Goal: Communication & Community: Answer question/provide support

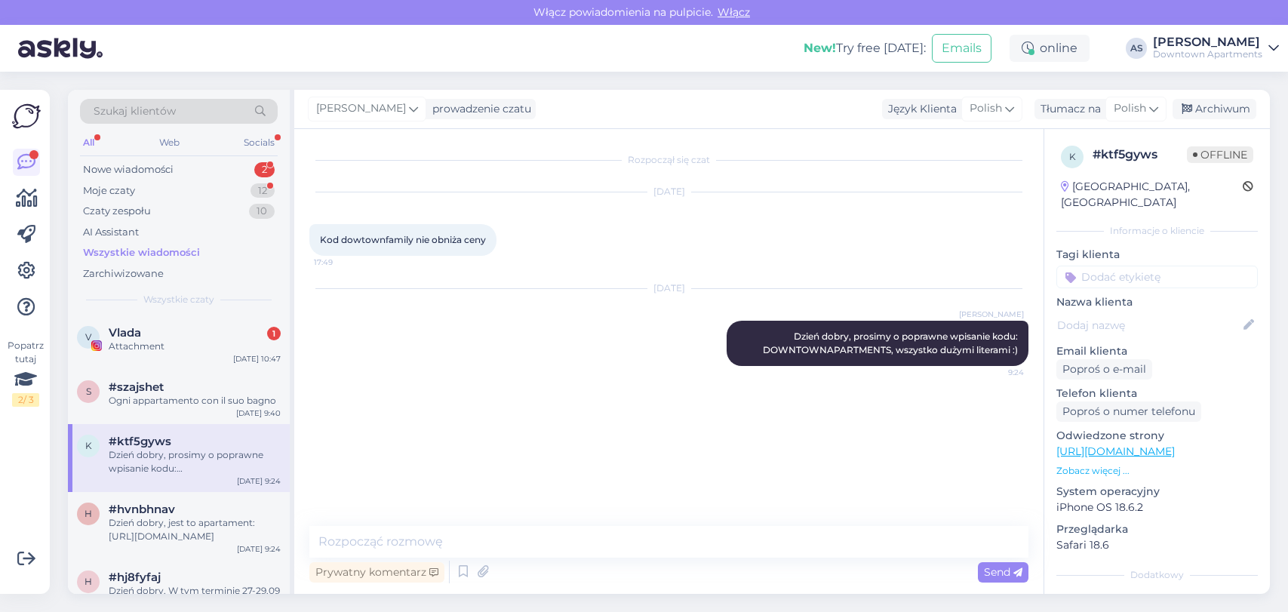
click at [266, 356] on div "[DATE] 10:47" at bounding box center [257, 358] width 48 height 11
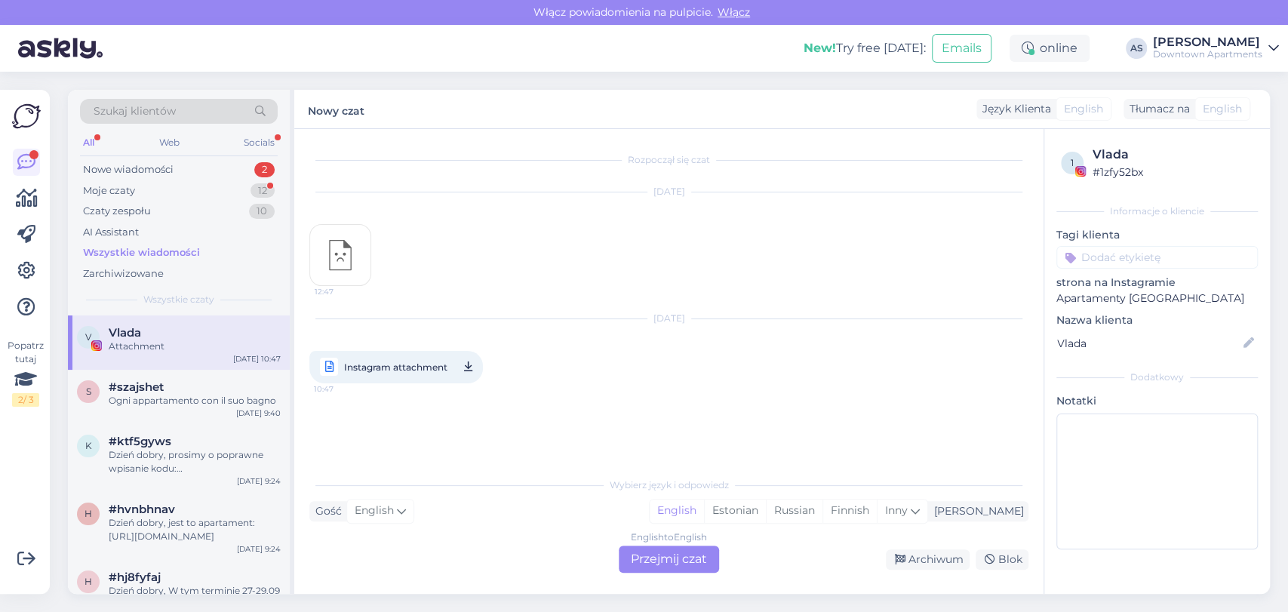
click at [682, 558] on div "English to English Przejmij czat" at bounding box center [669, 559] width 100 height 27
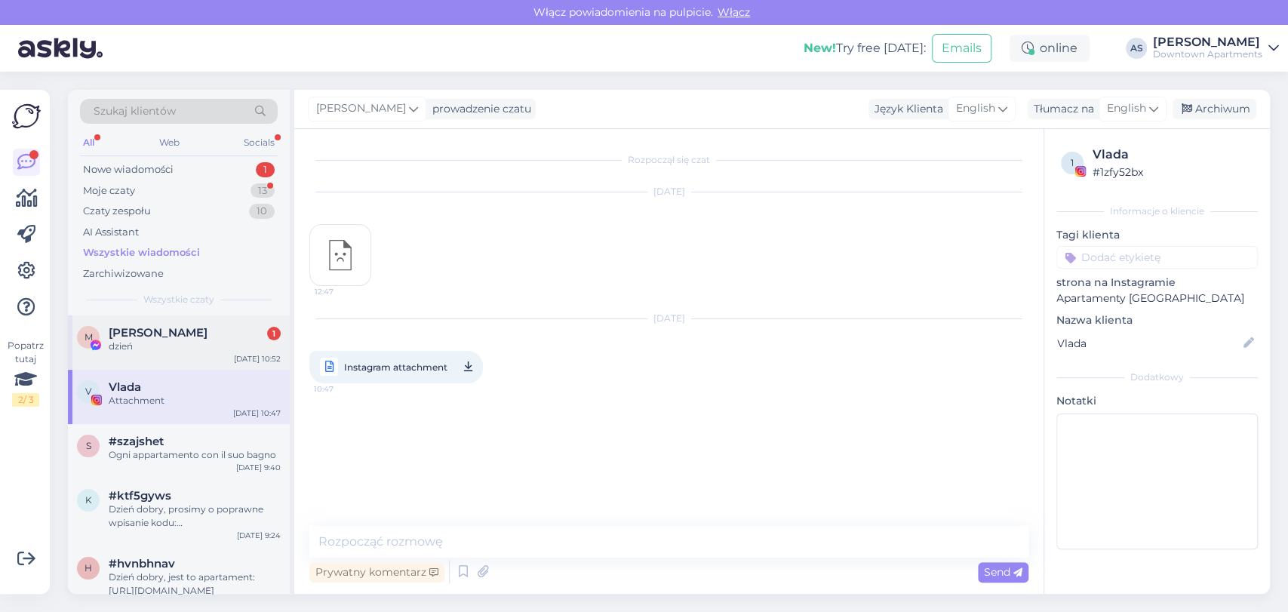
click at [186, 334] on span "[PERSON_NAME]" at bounding box center [158, 333] width 99 height 14
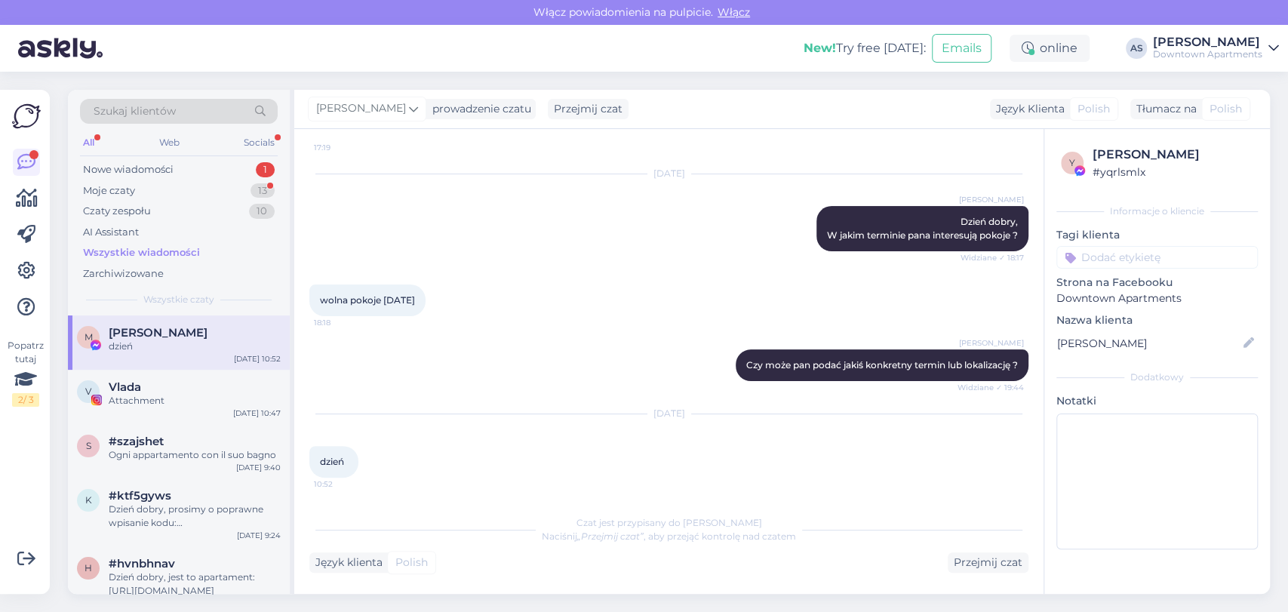
click at [688, 328] on div "wolna pokoje [DATE] 18:18" at bounding box center [668, 300] width 719 height 65
click at [123, 180] on div "Moje czaty 13" at bounding box center [179, 190] width 198 height 21
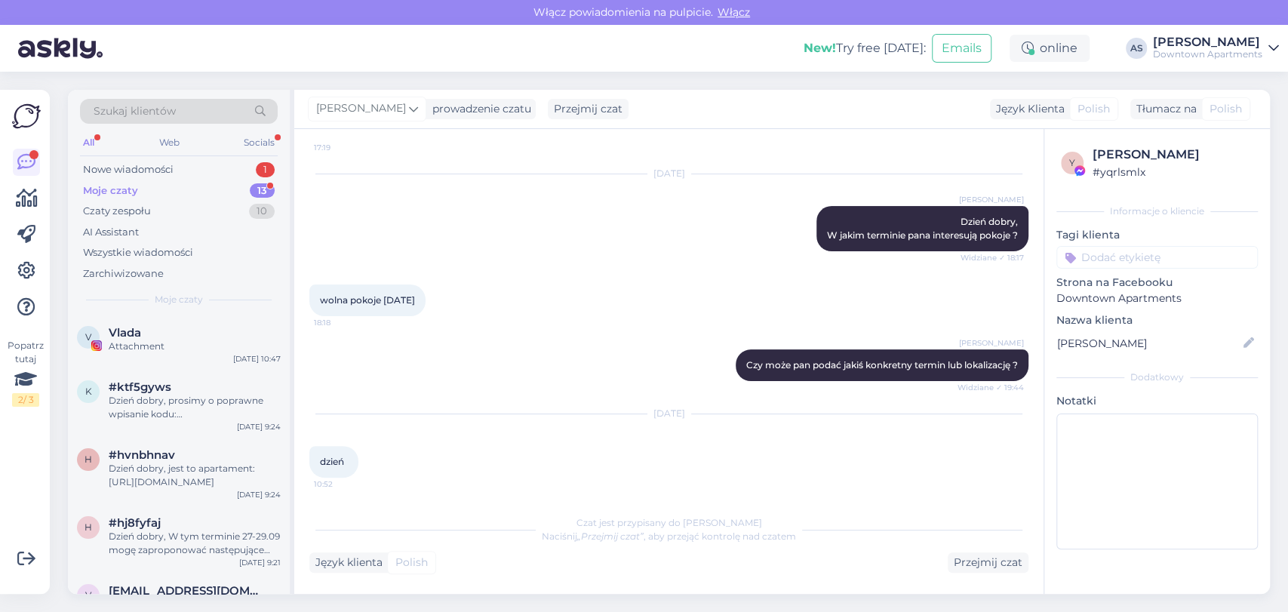
click at [146, 198] on div "Moje czaty 13" at bounding box center [179, 190] width 198 height 21
click at [226, 175] on div "Nowe wiadomości 1" at bounding box center [179, 169] width 198 height 21
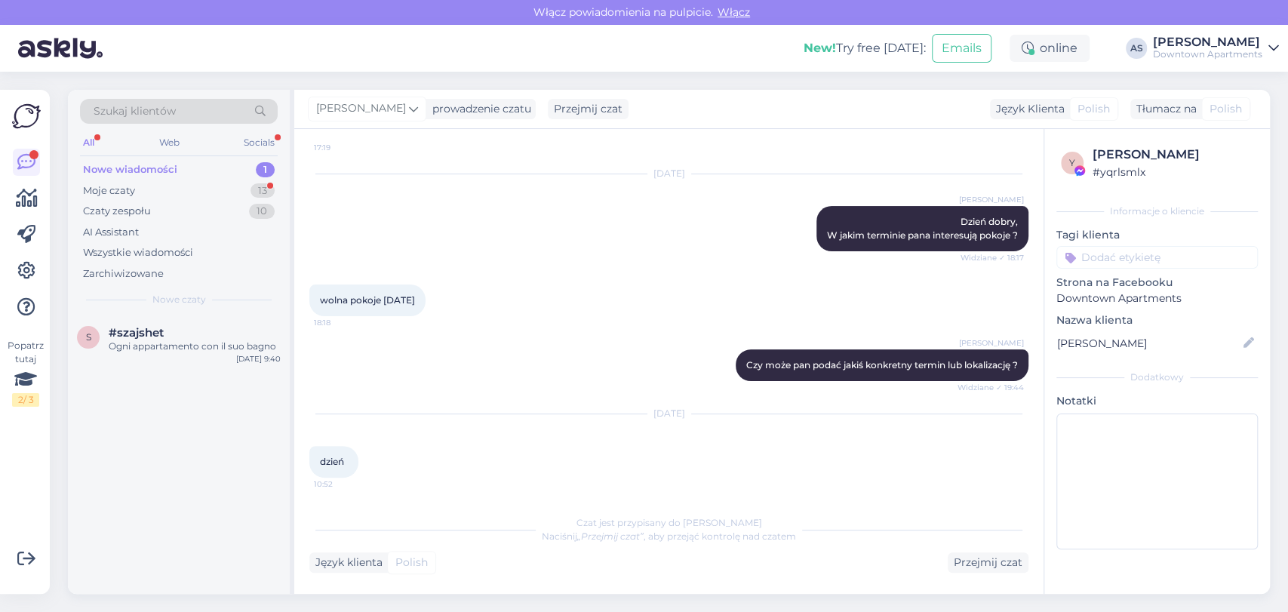
click at [227, 285] on div "Szukaj klientów All Web Socials Nowe wiadomości 1 Moje czaty 13 Czaty zespołu 1…" at bounding box center [179, 203] width 222 height 226
click at [214, 354] on div "s #szajshet Ogni appartamento con il suo bagno [DATE] 9:40" at bounding box center [179, 342] width 222 height 54
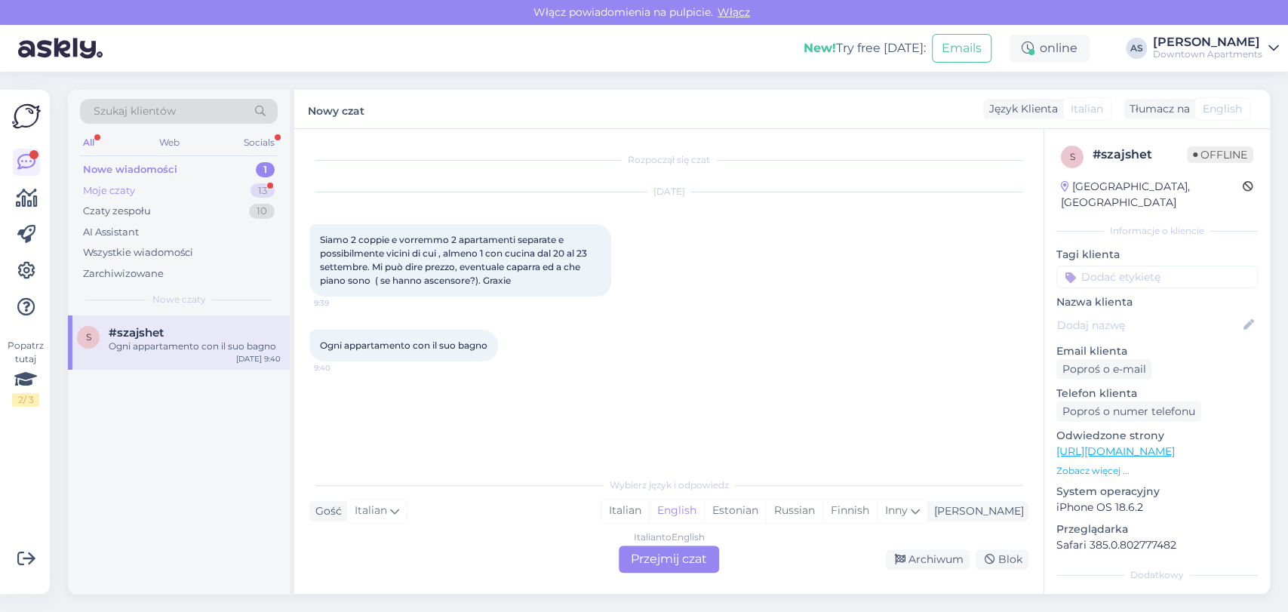
click at [161, 183] on div "Moje czaty 13" at bounding box center [179, 190] width 198 height 21
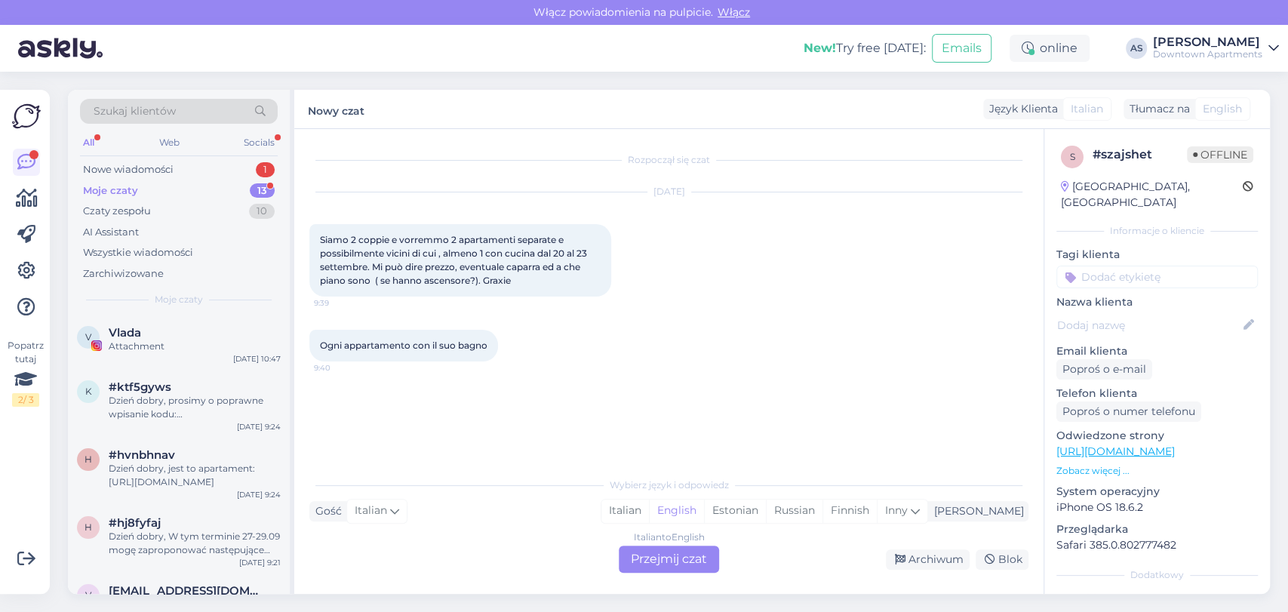
click at [660, 555] on div "Italian to English Przejmij czat" at bounding box center [669, 559] width 100 height 27
